Goal: Download file/media

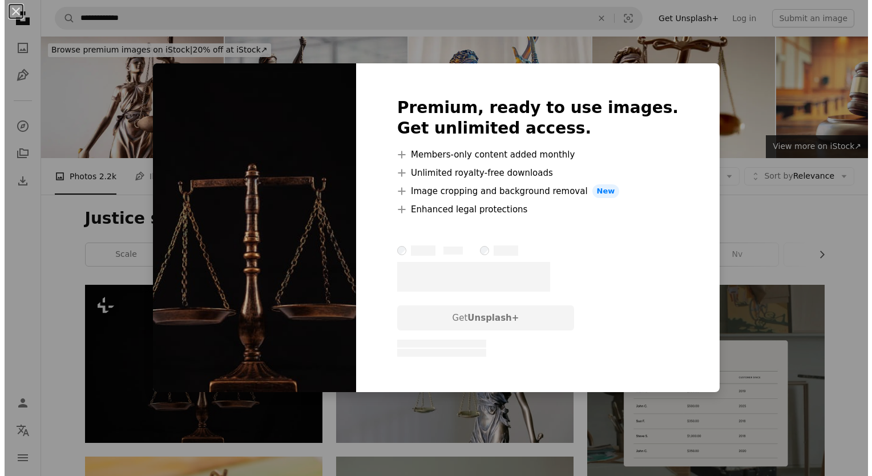
scroll to position [114, 0]
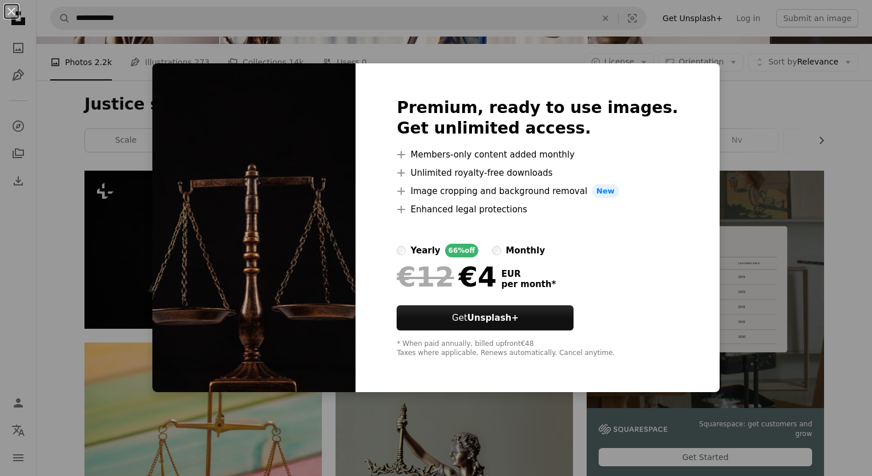
click at [724, 210] on div "An X shape Premium, ready to use images. Get unlimited access. A plus sign Memb…" at bounding box center [436, 238] width 872 height 476
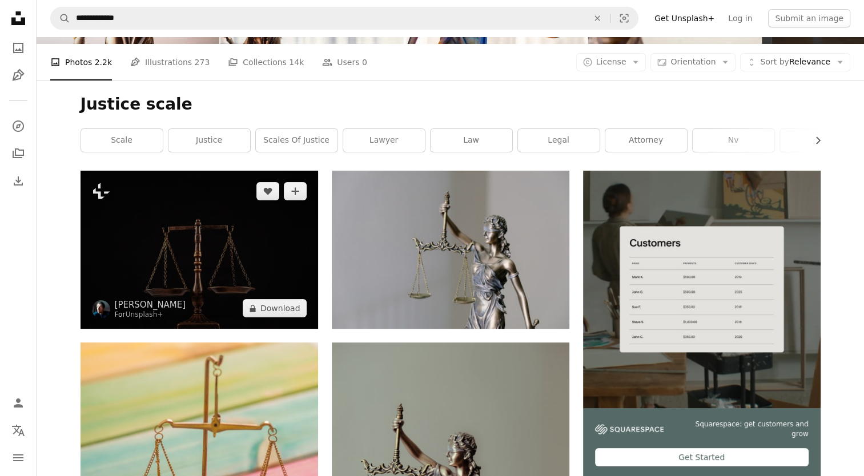
click at [205, 232] on img at bounding box center [198, 250] width 237 height 158
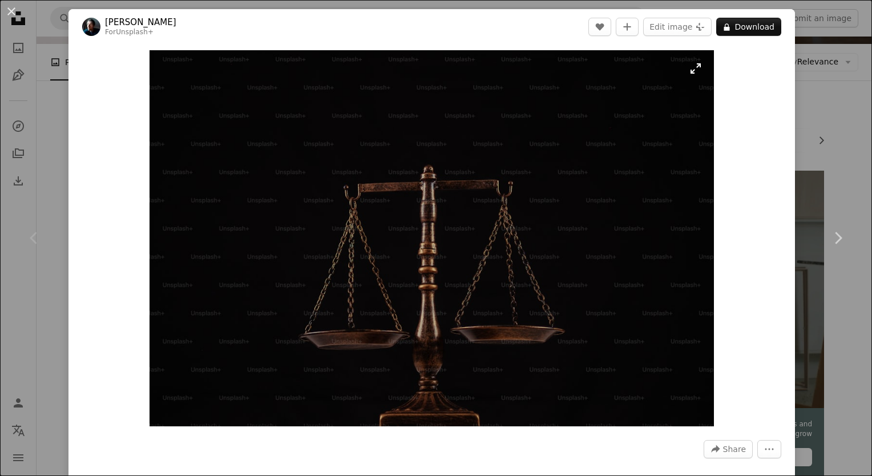
click at [418, 227] on img "Zoom in on this image" at bounding box center [432, 238] width 564 height 376
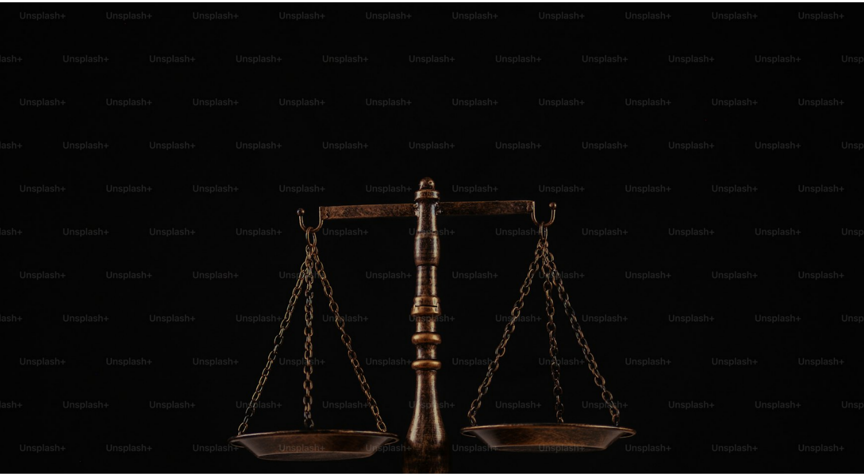
scroll to position [47, 0]
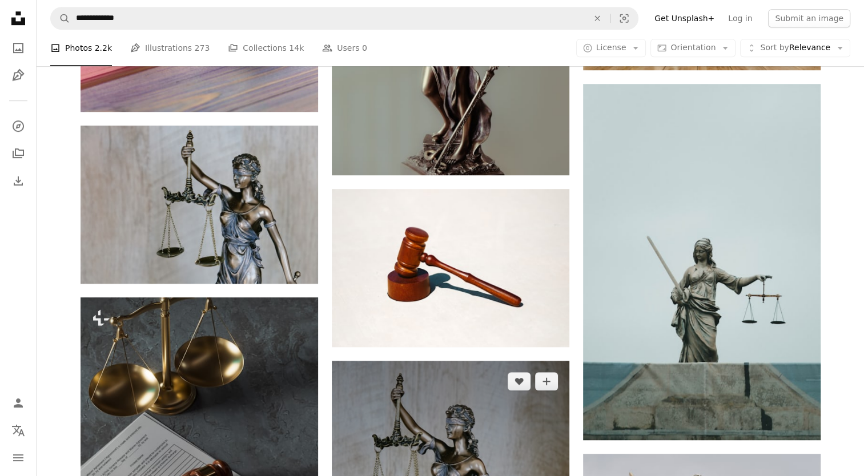
scroll to position [799, 0]
